Goal: Navigation & Orientation: Find specific page/section

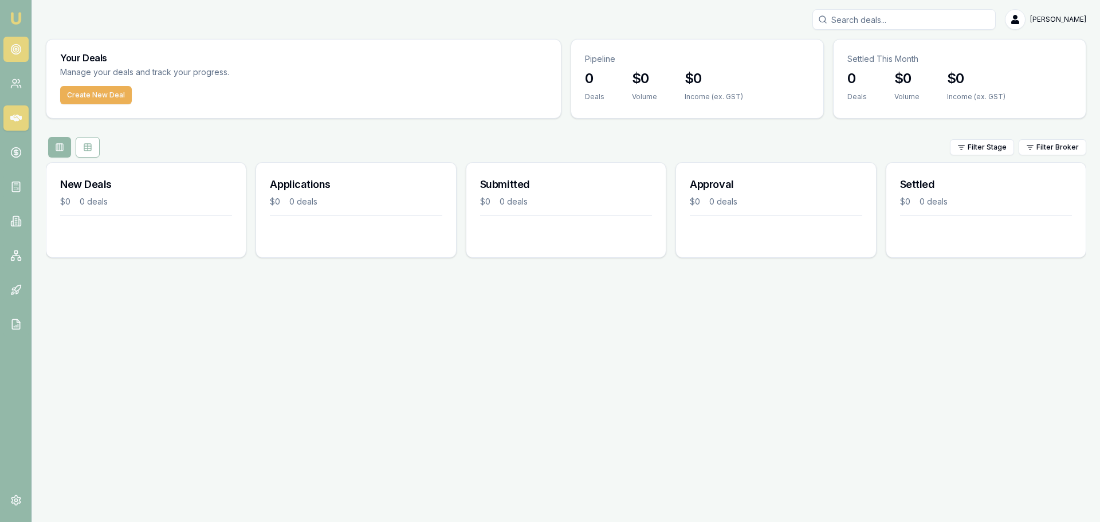
click at [21, 56] on link at bounding box center [15, 49] width 25 height 25
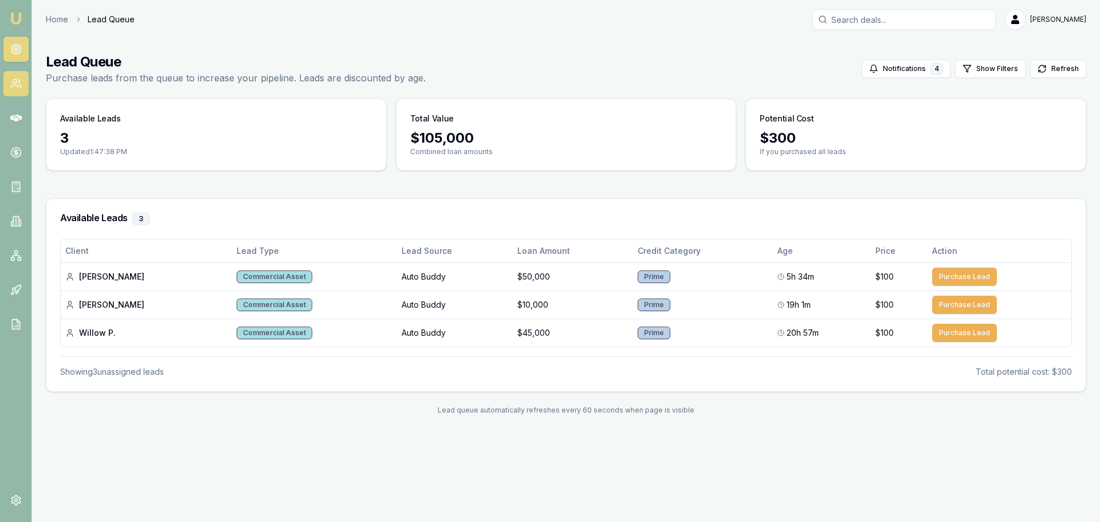
click at [9, 81] on link at bounding box center [15, 83] width 25 height 25
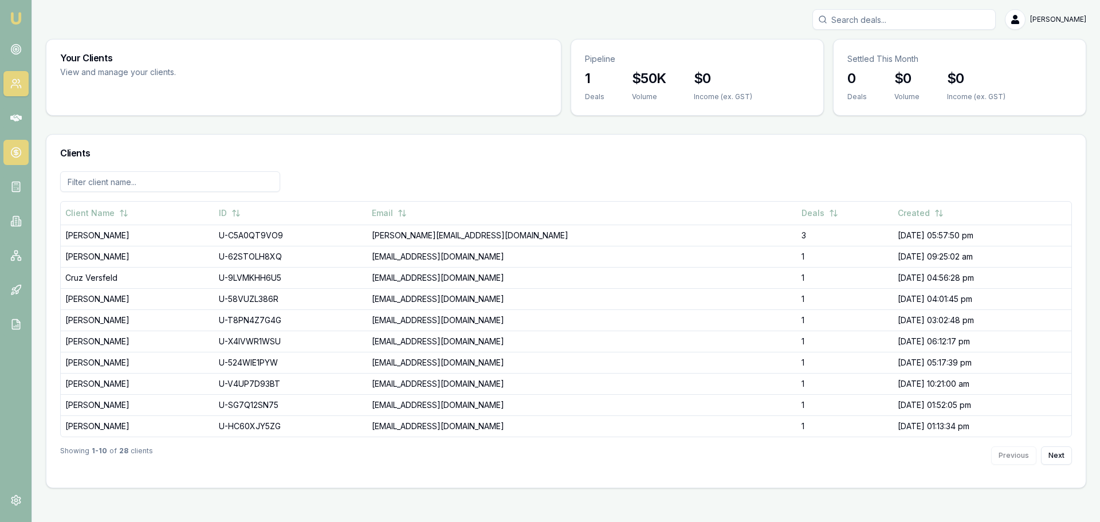
click at [17, 158] on link at bounding box center [15, 152] width 25 height 25
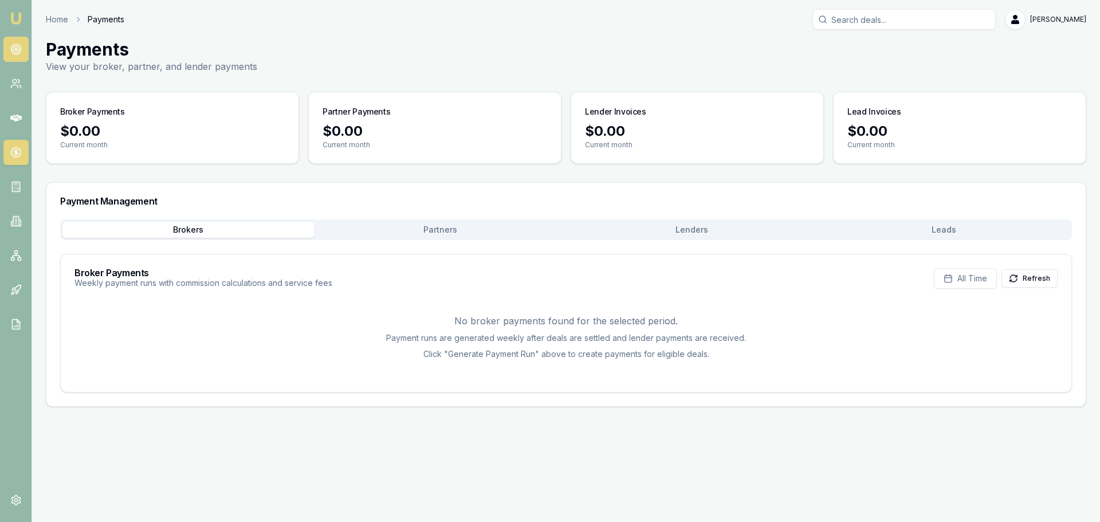
click at [7, 54] on link at bounding box center [15, 49] width 25 height 25
